Goal: Find specific page/section: Find specific page/section

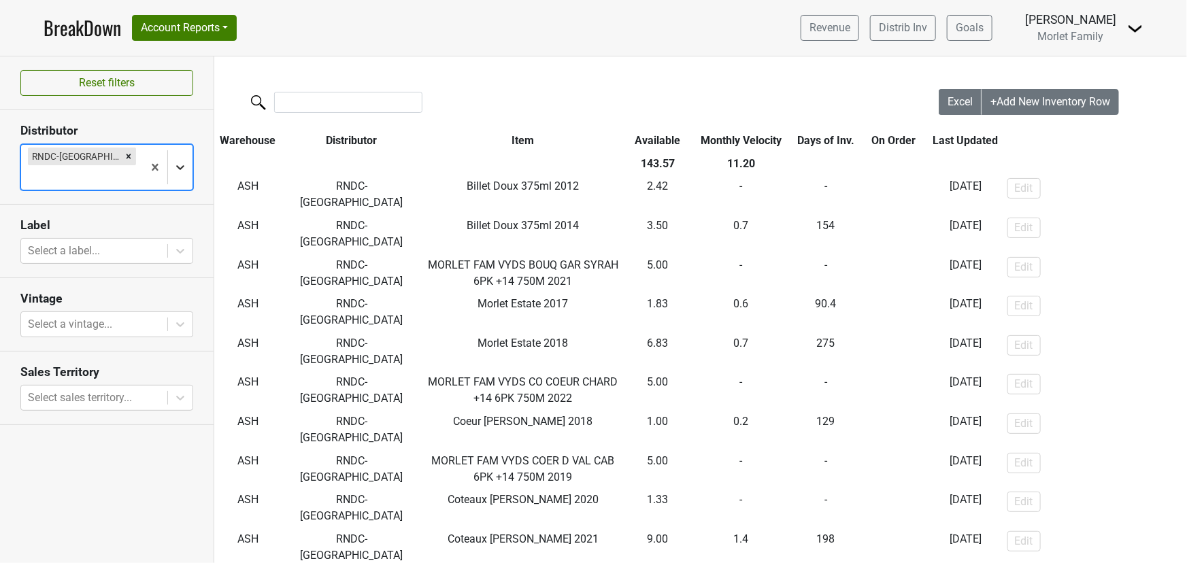
click at [180, 165] on icon at bounding box center [180, 167] width 8 height 5
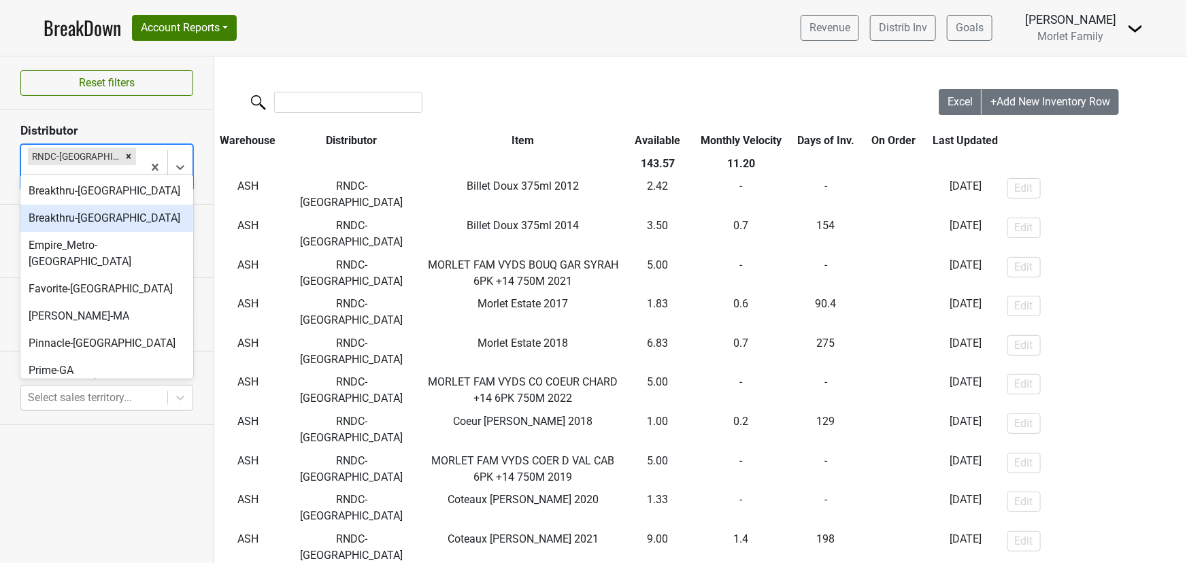
click at [132, 203] on div "Breakthru-FL" at bounding box center [106, 191] width 173 height 27
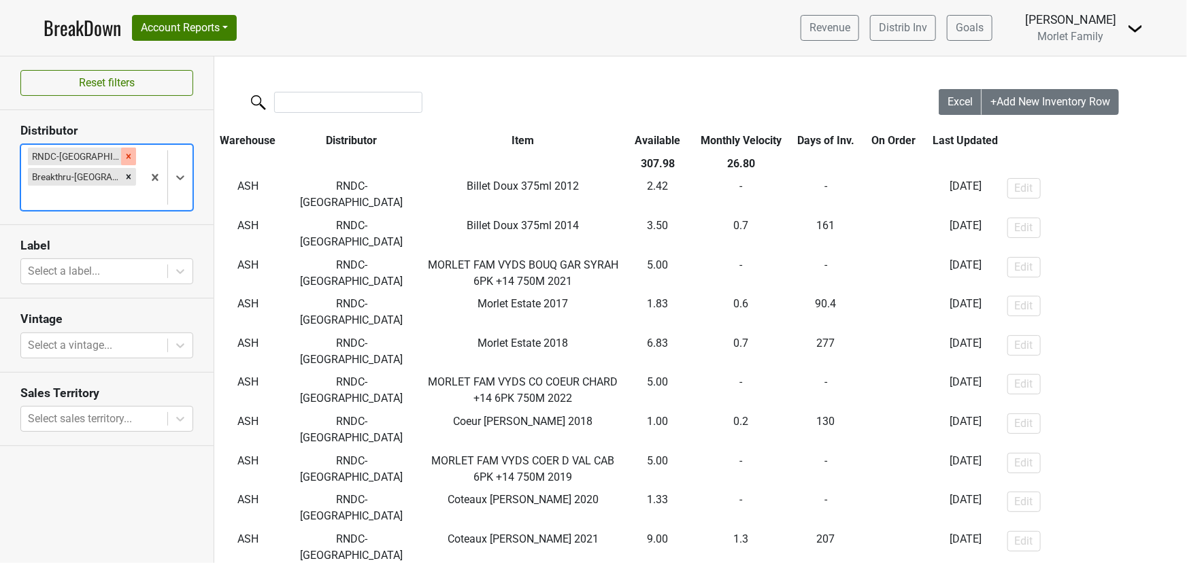
click at [124, 158] on icon "Remove RNDC-VA" at bounding box center [129, 157] width 10 height 10
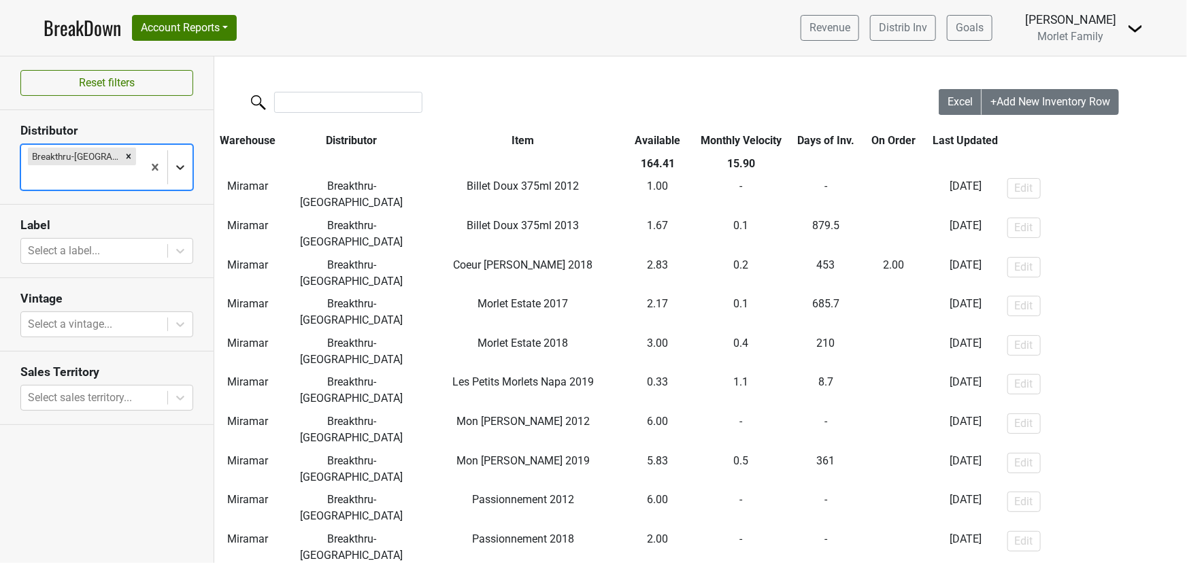
click at [180, 161] on icon at bounding box center [180, 168] width 14 height 14
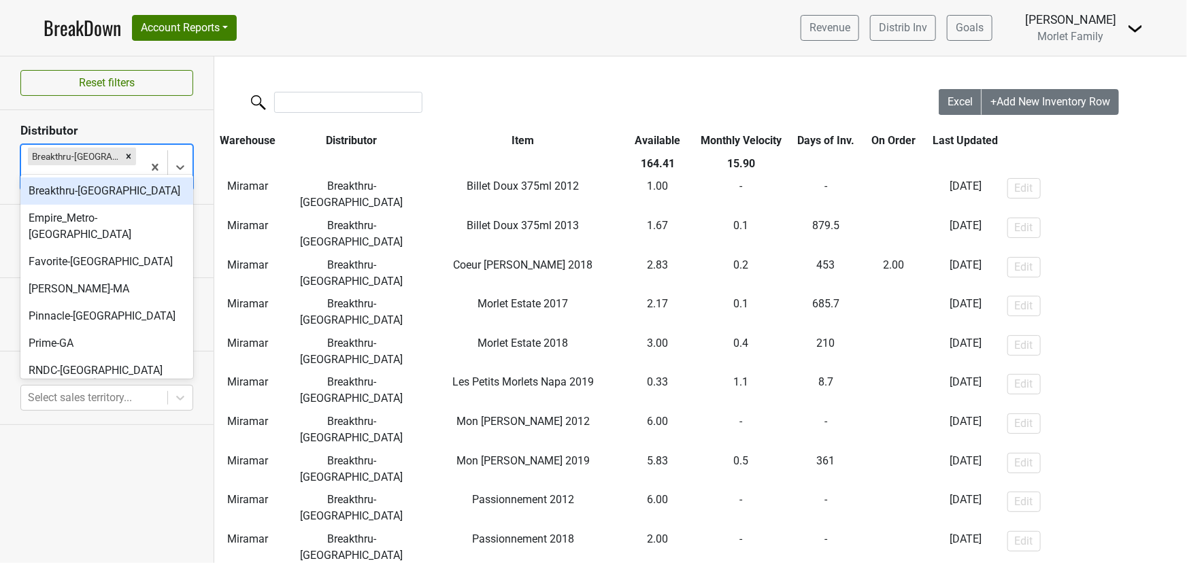
click at [144, 196] on div "Breakthru-WI" at bounding box center [106, 191] width 173 height 27
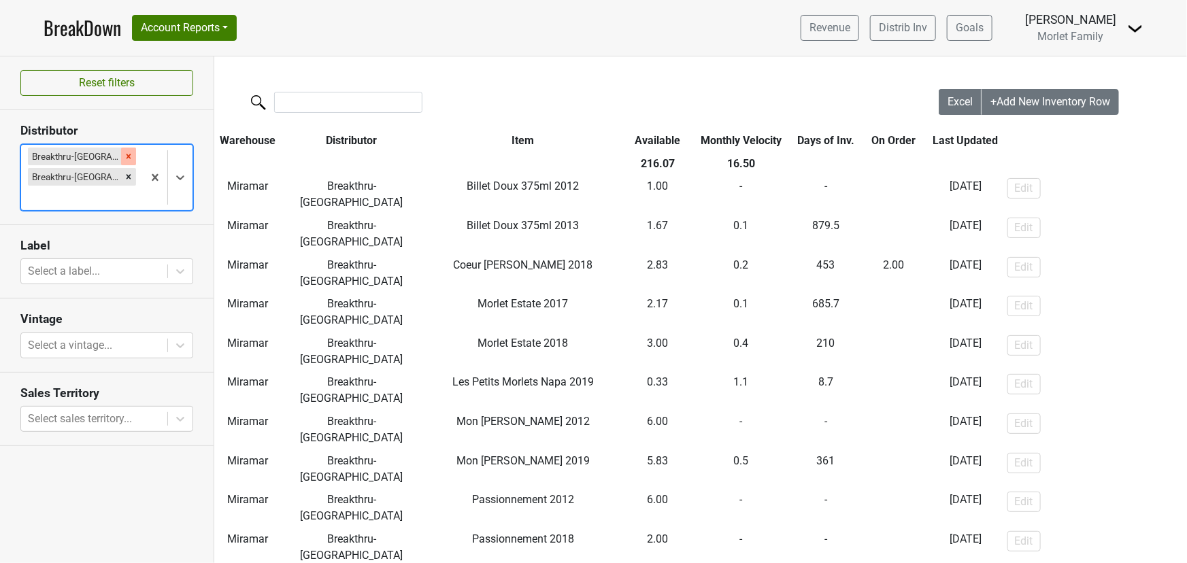
click at [121, 161] on div "Remove Breakthru-FL" at bounding box center [128, 157] width 15 height 18
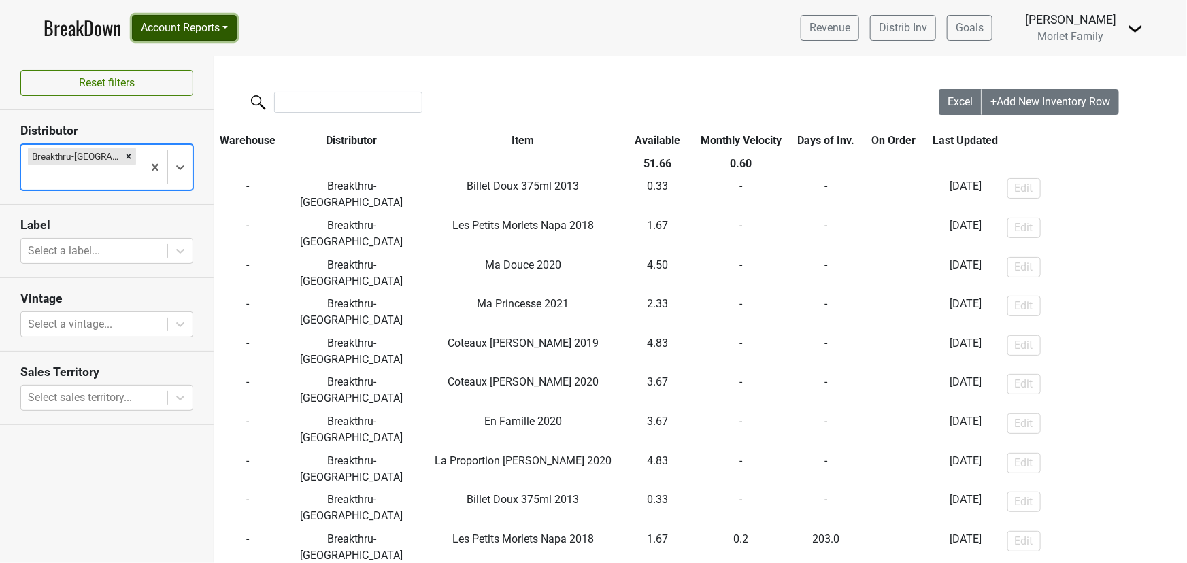
click at [206, 31] on button "Account Reports" at bounding box center [184, 28] width 105 height 26
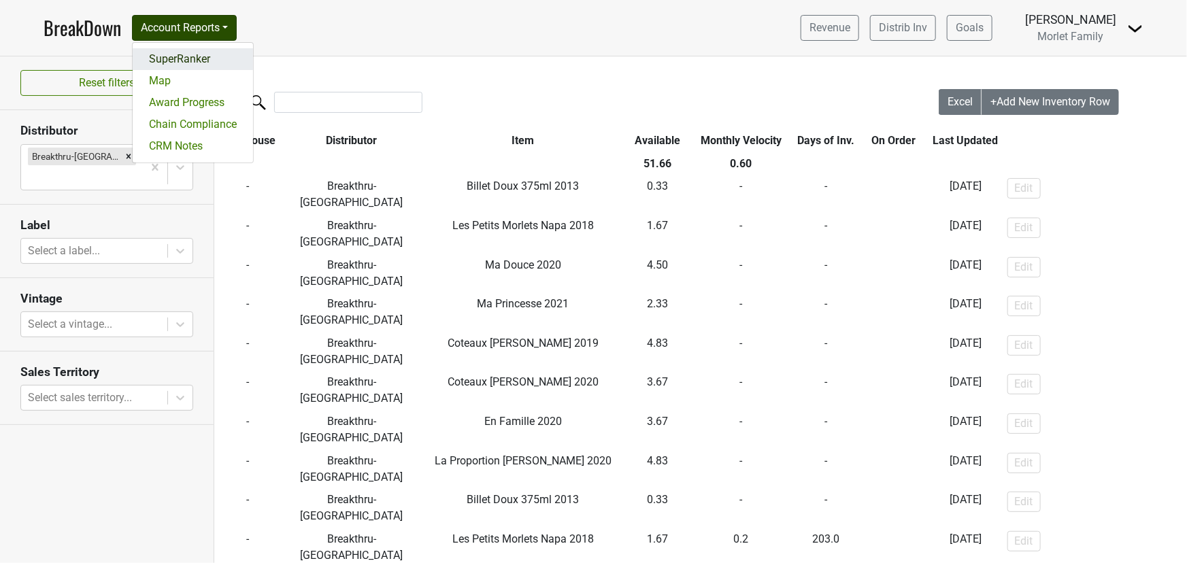
click at [212, 58] on link "SuperRanker" at bounding box center [193, 59] width 120 height 22
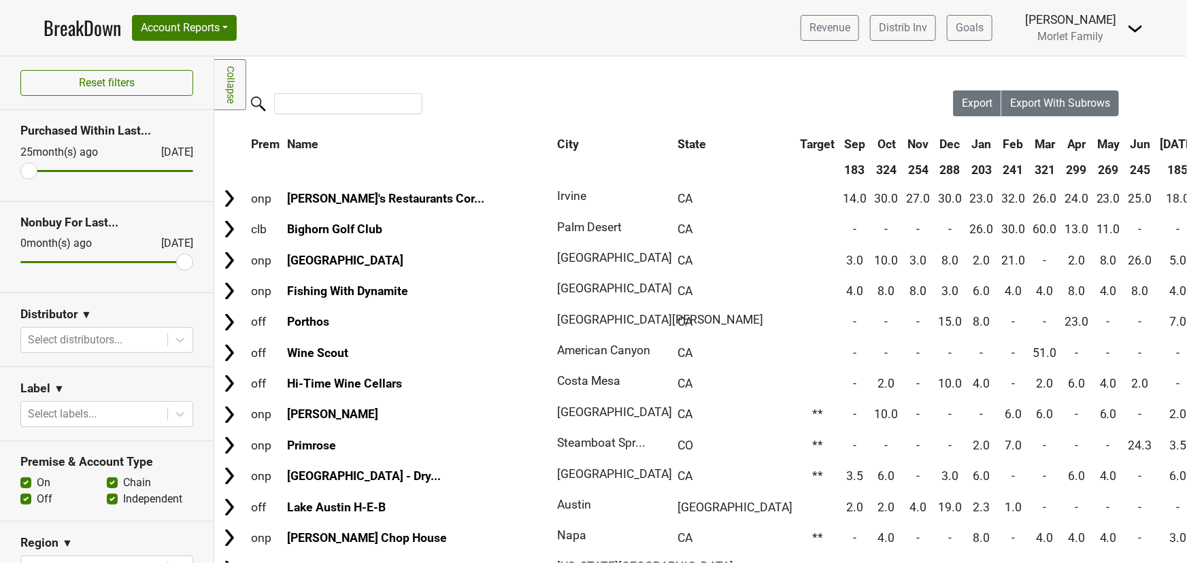
click at [75, 29] on link "BreakDown" at bounding box center [83, 28] width 78 height 29
